Goal: Check status: Check status

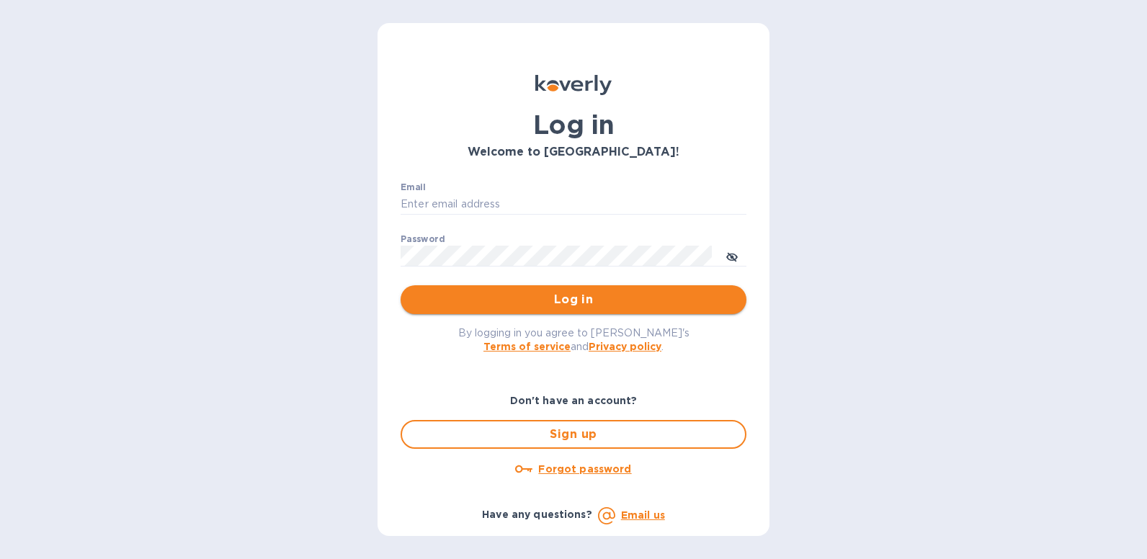
type input "[EMAIL_ADDRESS][DOMAIN_NAME]"
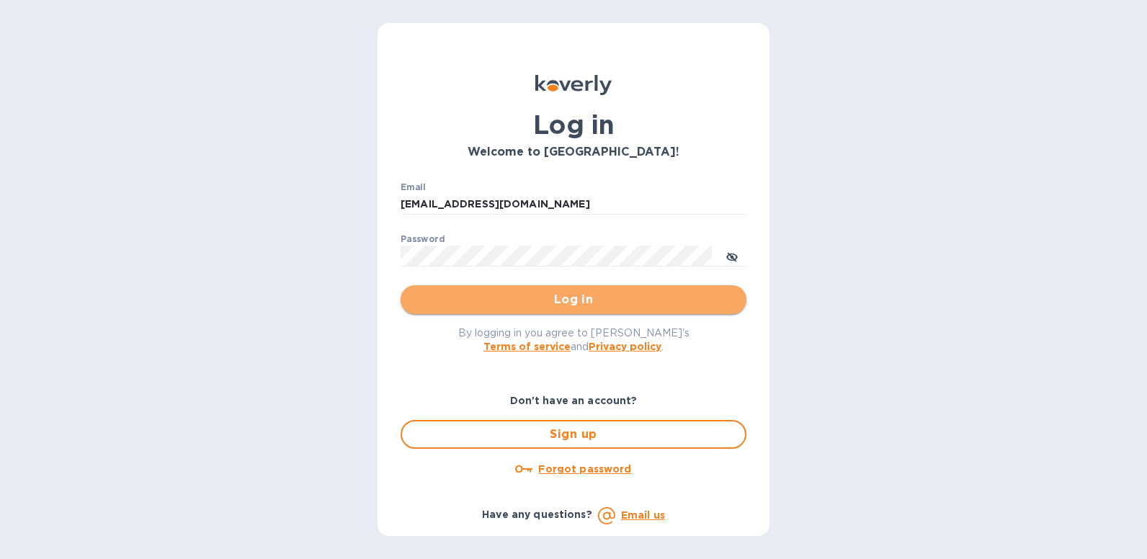
click at [557, 293] on span "Log in" at bounding box center [573, 299] width 323 height 17
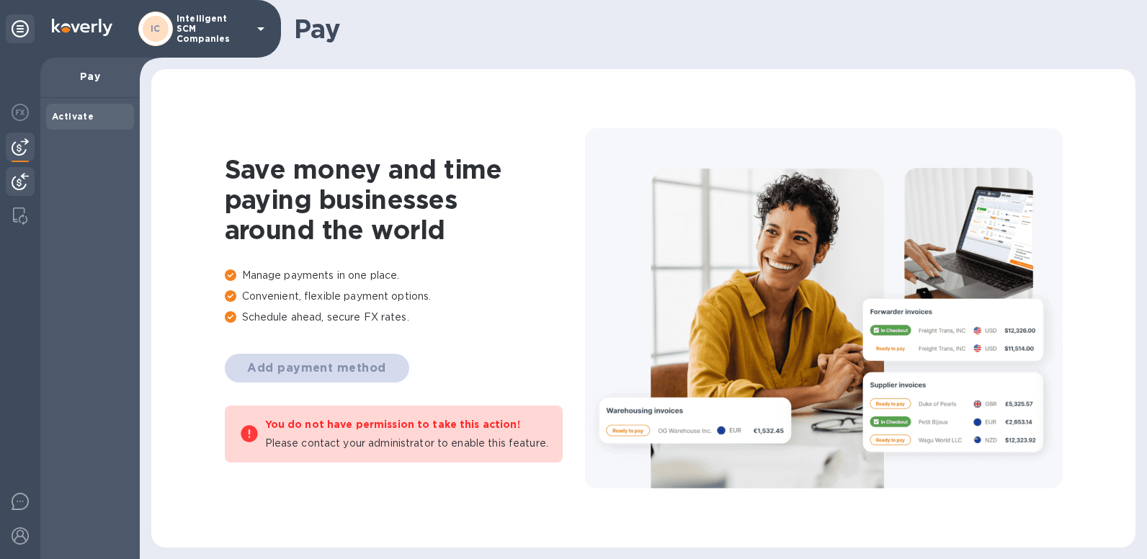
drag, startPoint x: 29, startPoint y: 174, endPoint x: 17, endPoint y: 176, distance: 12.3
click at [28, 173] on div at bounding box center [20, 183] width 29 height 32
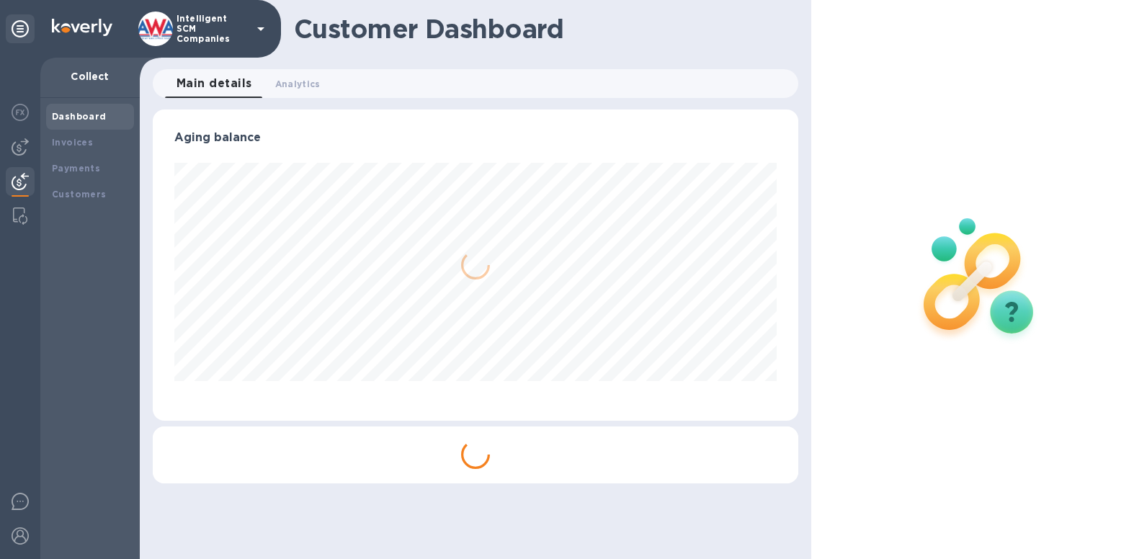
scroll to position [311, 646]
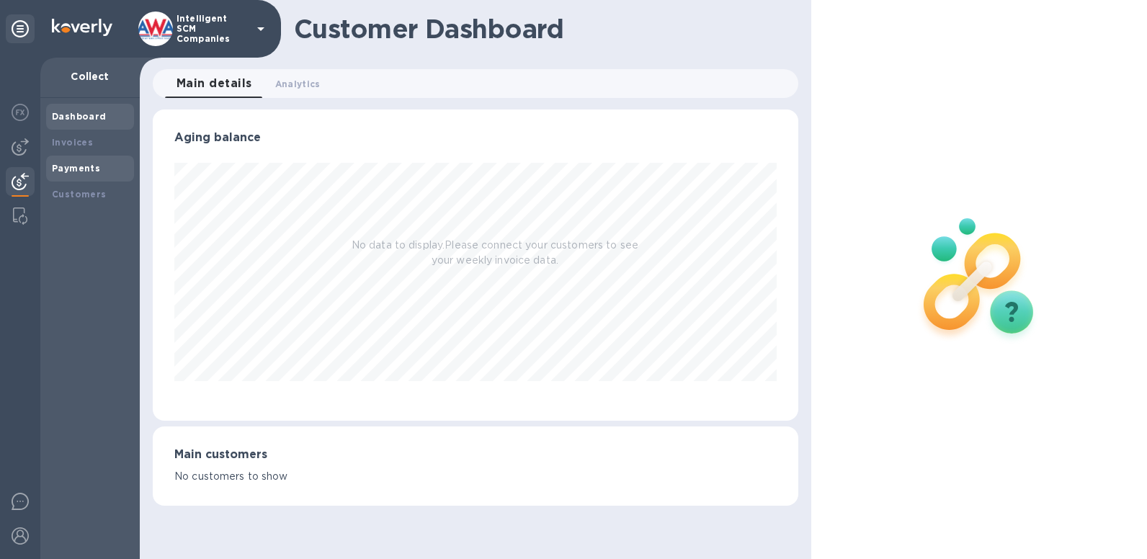
click at [47, 162] on div "Payments" at bounding box center [90, 169] width 88 height 26
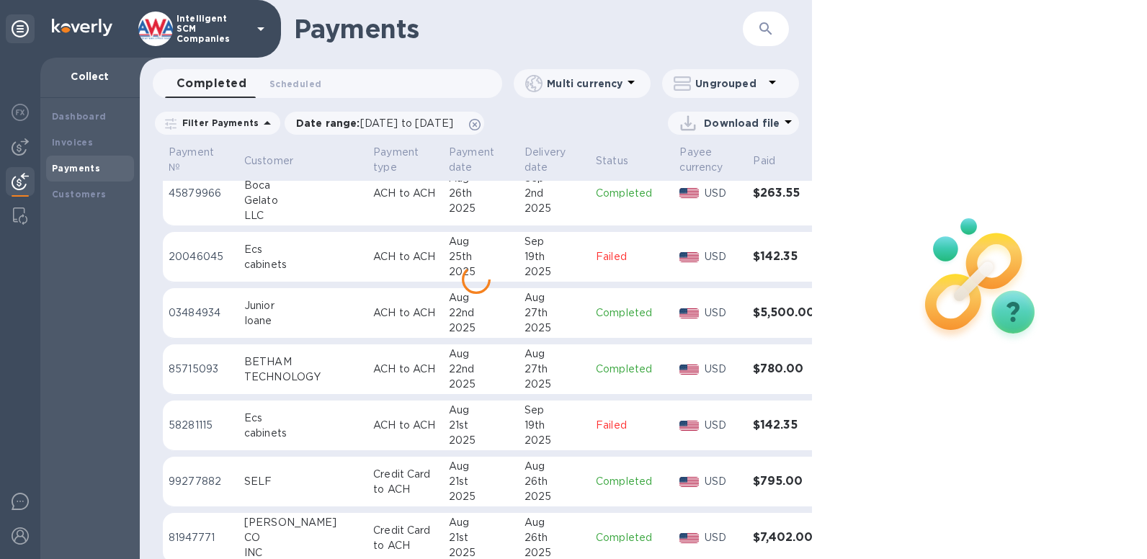
scroll to position [2606, 0]
